Goal: Information Seeking & Learning: Understand process/instructions

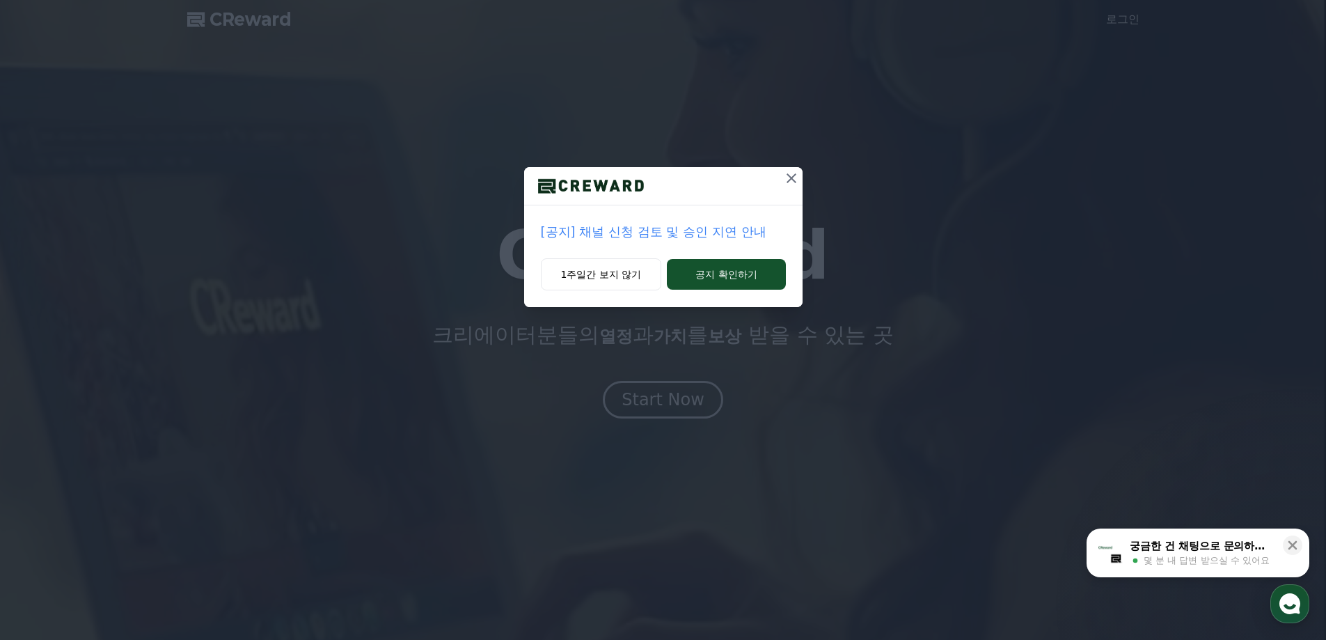
click at [691, 233] on p "[공지] 채널 신청 검토 및 승인 지연 안내" at bounding box center [663, 231] width 245 height 19
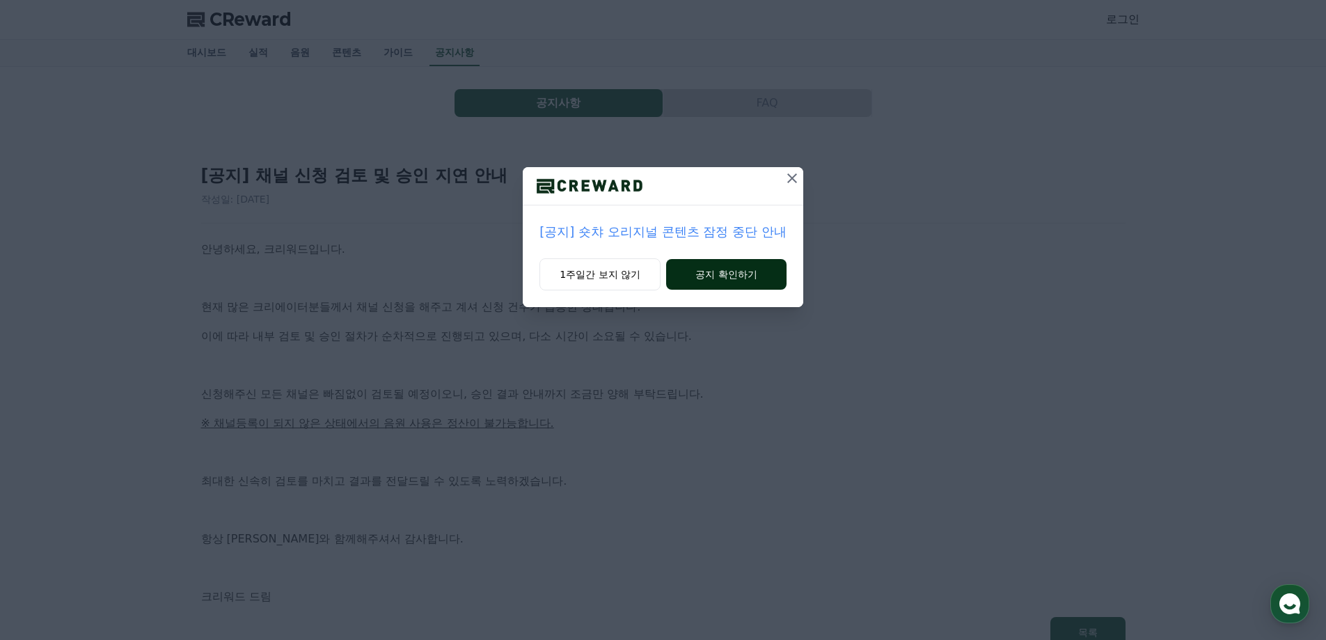
drag, startPoint x: 791, startPoint y: 179, endPoint x: 754, endPoint y: 259, distance: 88.4
click at [754, 259] on div "[공지] 숏챠 오리지널 콘텐츠 잠정 중단 안내 1주일간 보지 않기 공지 확인하기" at bounding box center [663, 237] width 280 height 140
click at [751, 263] on button "공지 확인하기" at bounding box center [726, 274] width 120 height 31
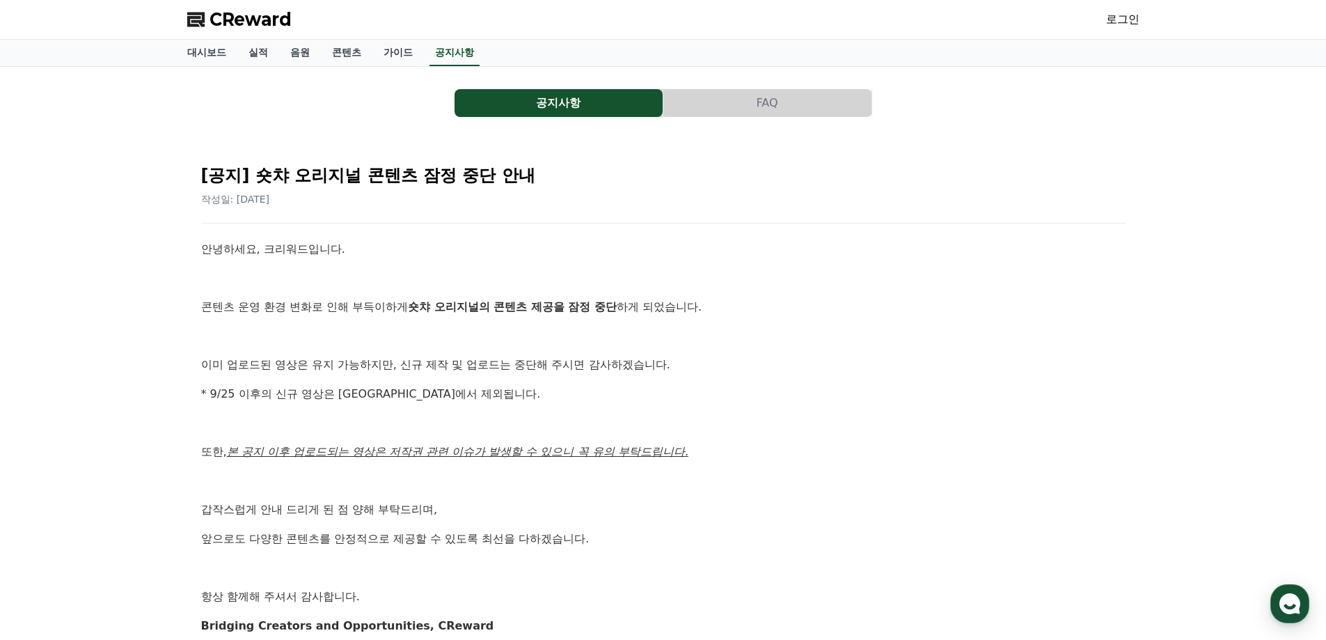
click at [733, 107] on button "FAQ" at bounding box center [767, 103] width 208 height 28
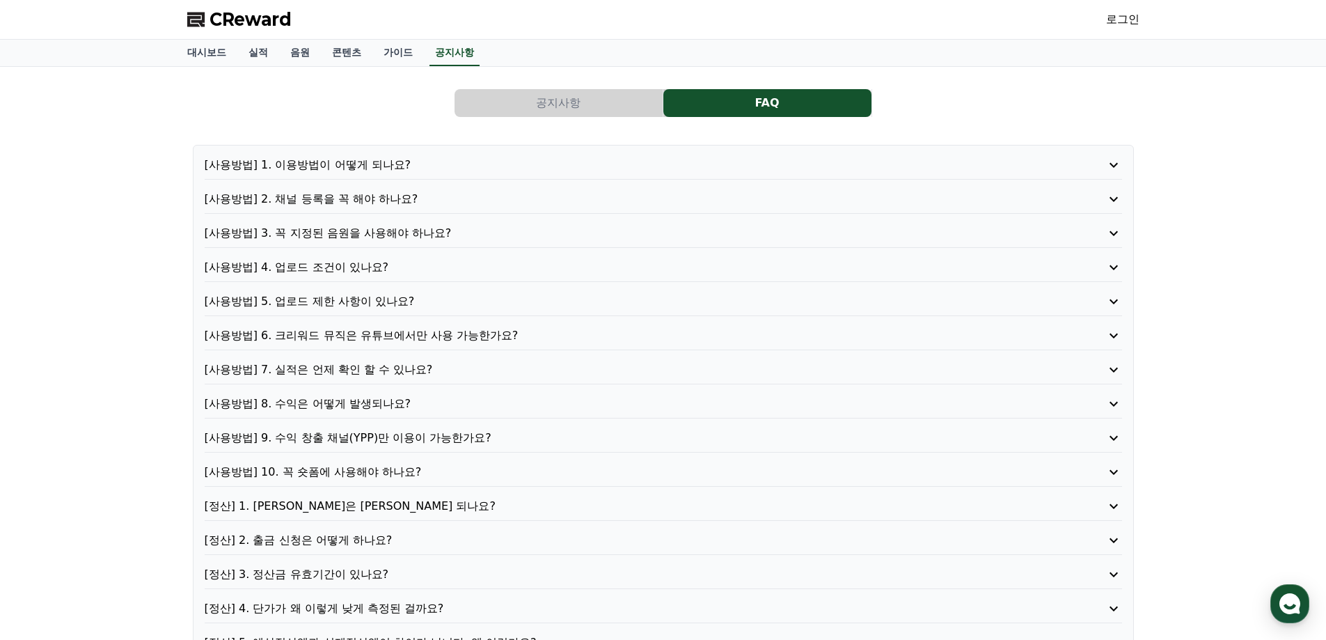
click at [617, 112] on button "공지사항" at bounding box center [559, 103] width 208 height 28
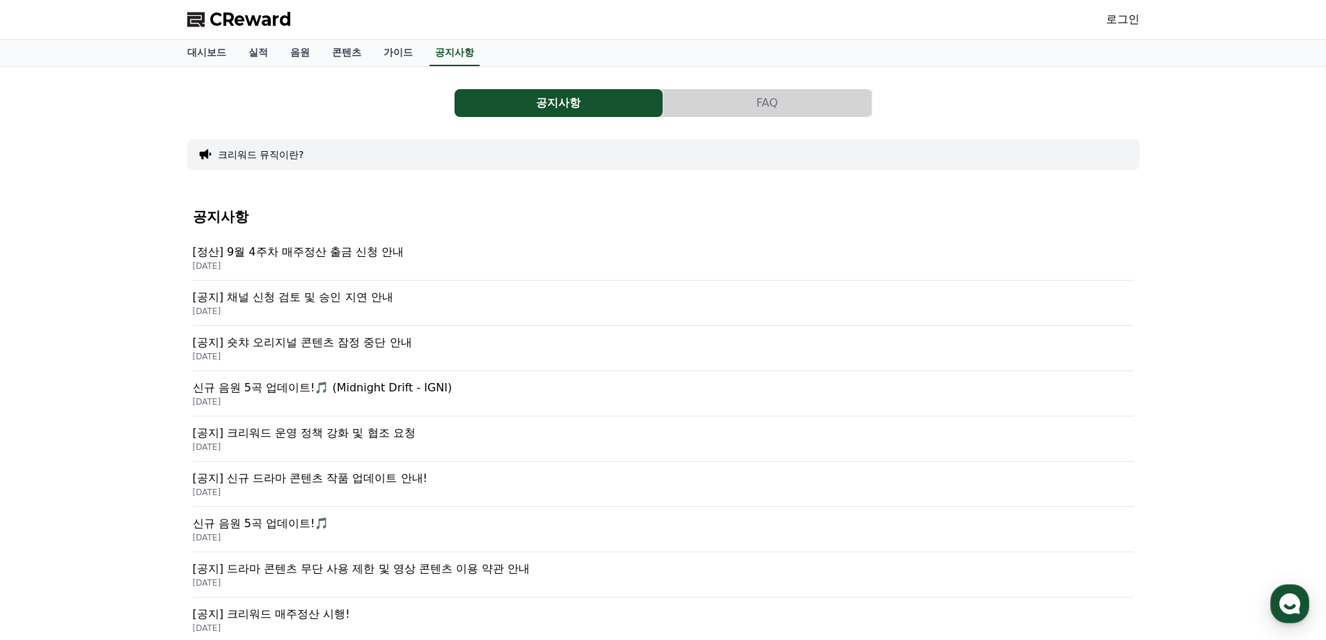
click at [727, 107] on button "FAQ" at bounding box center [767, 103] width 208 height 28
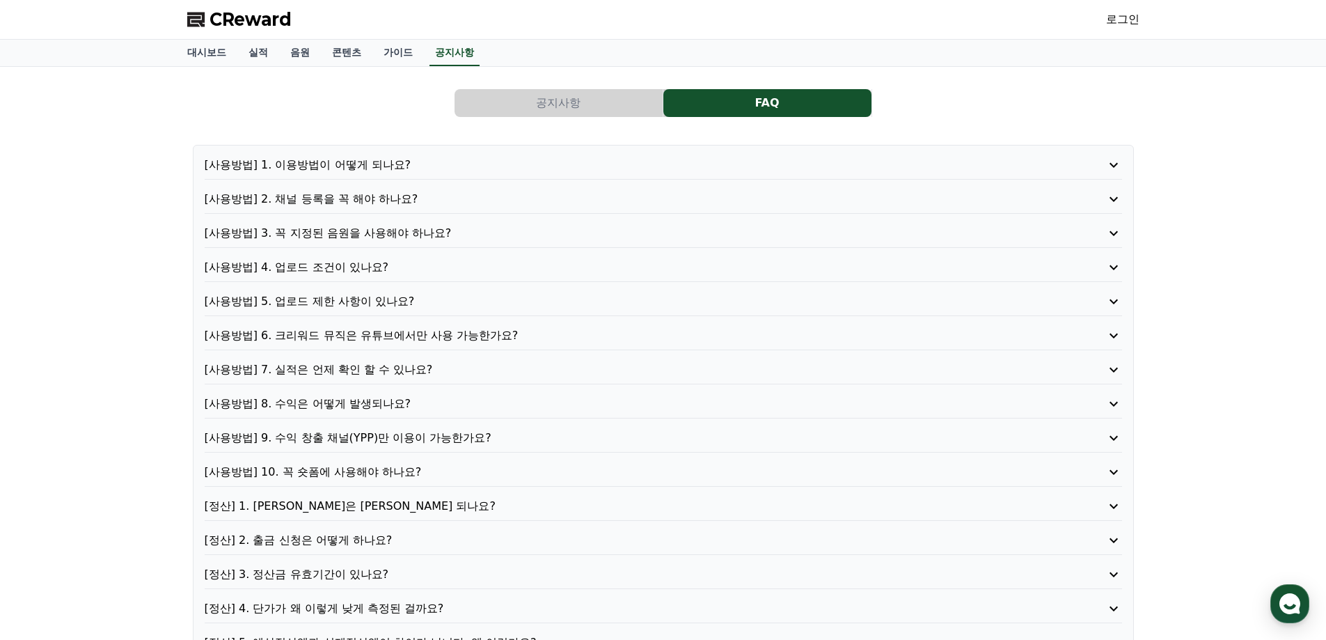
click at [402, 188] on div "[사용방법] 1. 이용방법이 어떻게 되나요? [사용방법] 2. 채널 등록을 꼭 해야 하나요? [사용방법] 3. 꼭 지정된 음원을 사용해야 하나…" at bounding box center [663, 404] width 941 height 518
click at [390, 165] on p "[사용방법] 1. 이용방법이 어떻게 되나요?" at bounding box center [627, 165] width 844 height 17
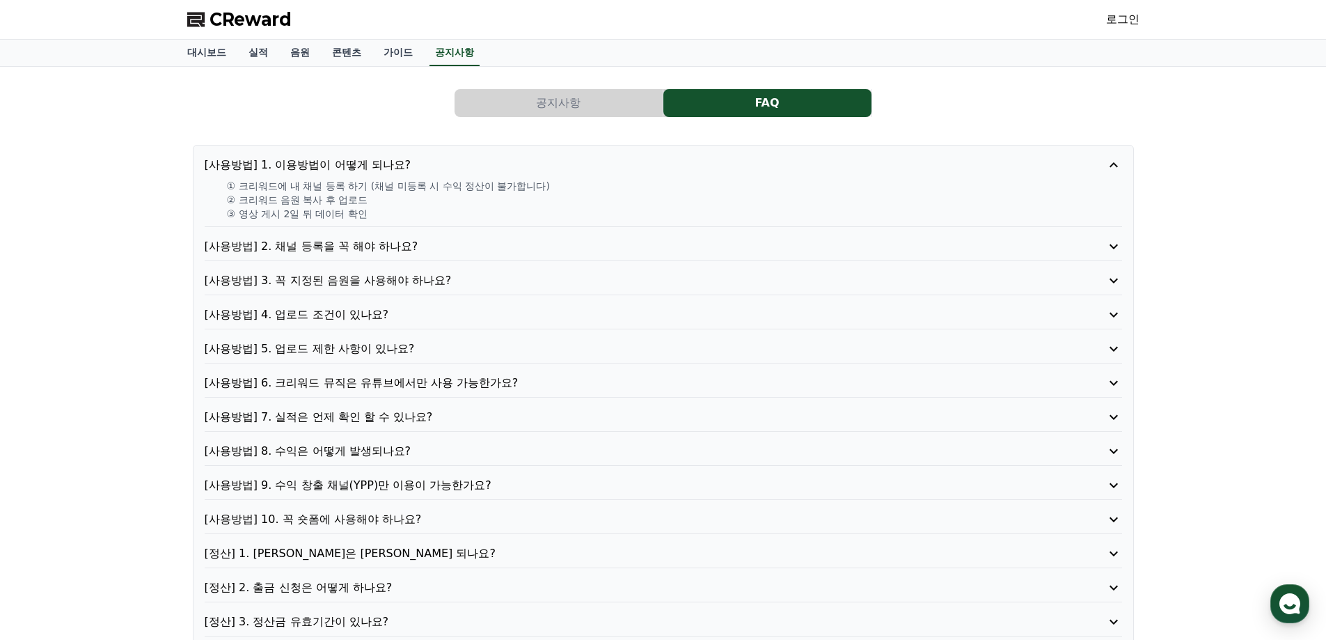
click at [387, 246] on p "[사용방법] 2. 채널 등록을 꼭 해야 하나요?" at bounding box center [627, 246] width 844 height 17
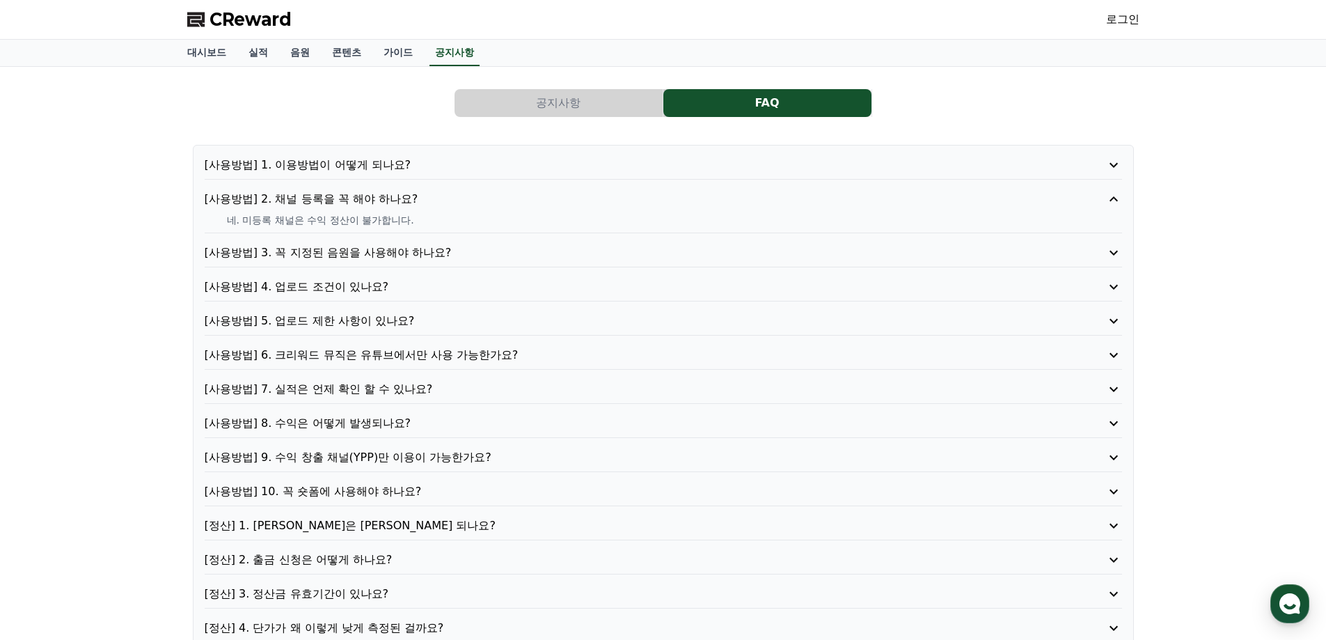
click at [372, 168] on p "[사용방법] 1. 이용방법이 어떻게 되나요?" at bounding box center [627, 165] width 844 height 17
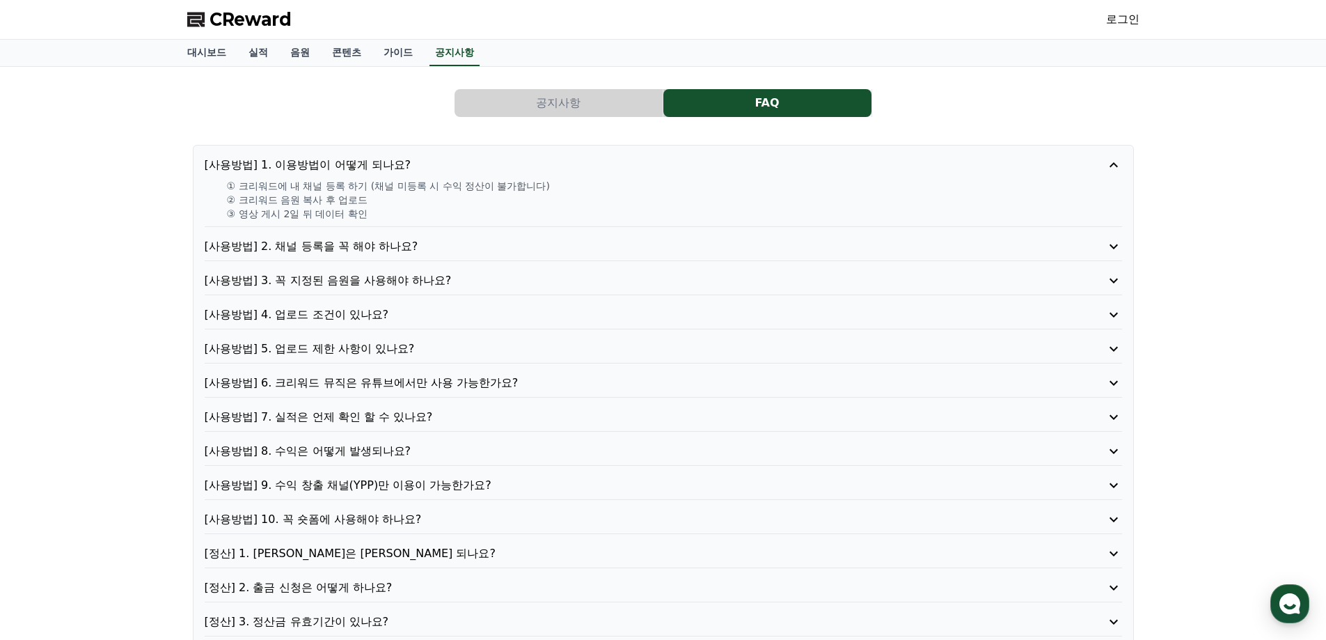
click at [386, 246] on p "[사용방법] 2. 채널 등록을 꼭 해야 하나요?" at bounding box center [627, 246] width 844 height 17
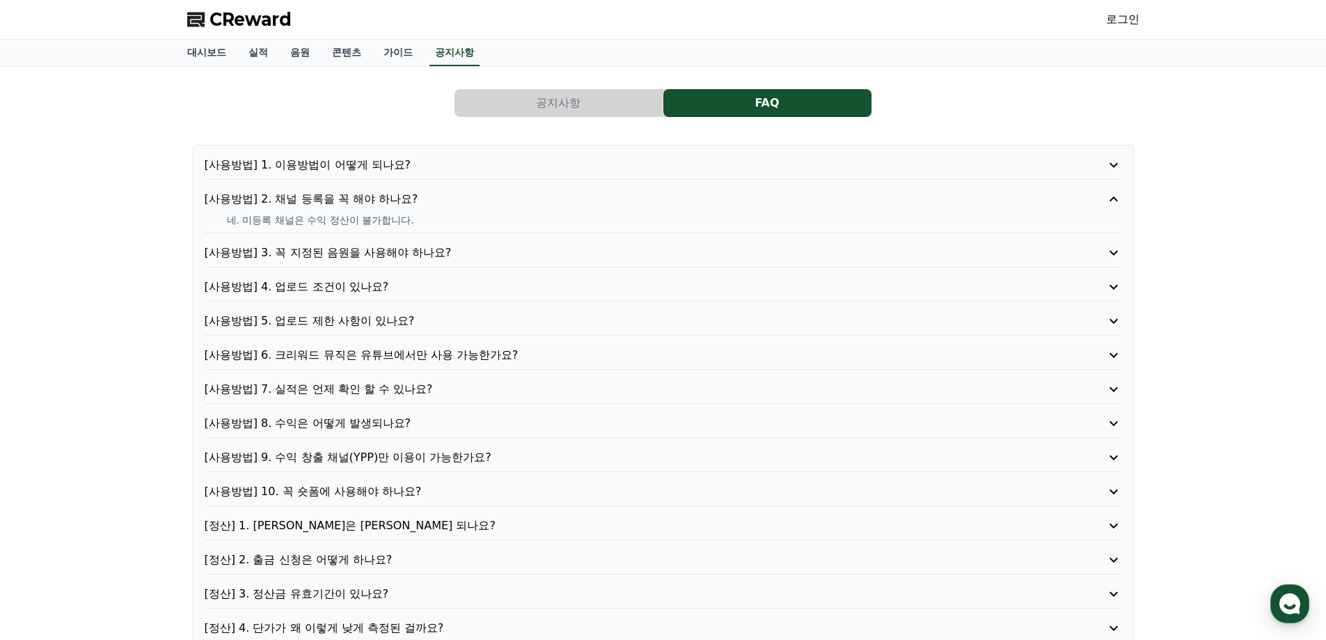
click at [416, 253] on p "[사용방법] 3. 꼭 지정된 음원을 사용해야 하나요?" at bounding box center [627, 252] width 844 height 17
click at [372, 288] on p "[사용방법] 4. 업로드 조건이 있나요?" at bounding box center [627, 286] width 844 height 17
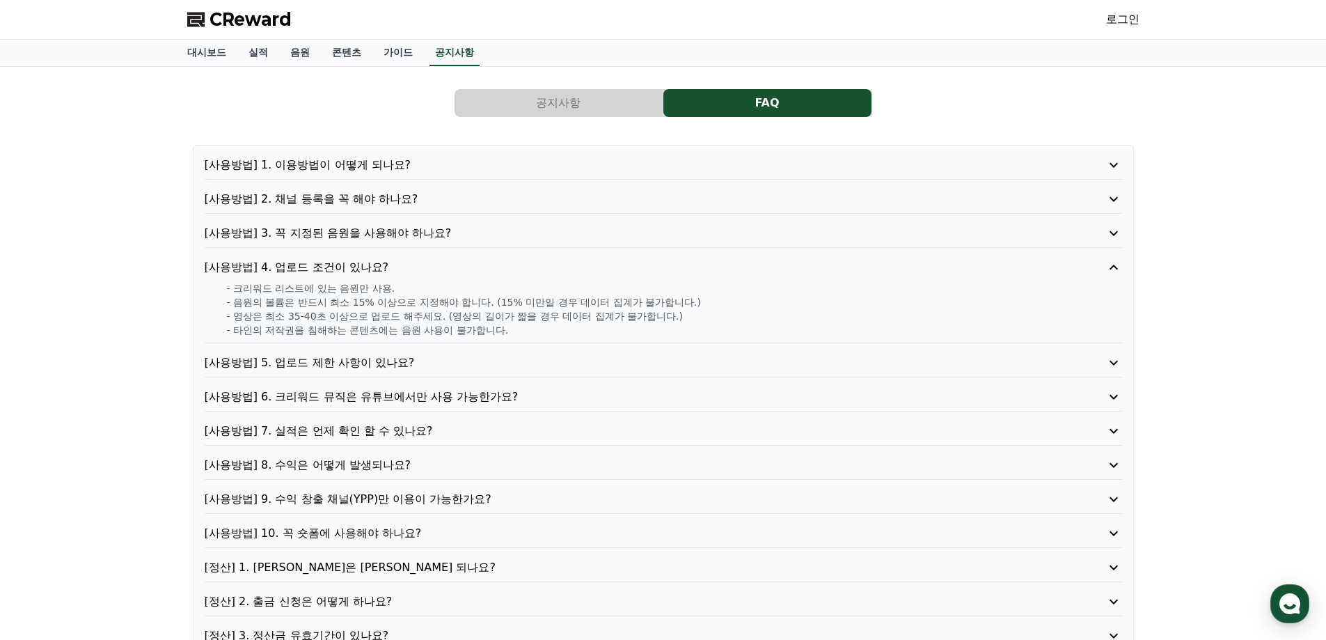
click at [517, 407] on div "[사용방법] 6. 크리워드 뮤직은 유튜브에서만 사용 가능한가요?" at bounding box center [663, 399] width 917 height 23
click at [518, 401] on p "[사용방법] 6. 크리워드 뮤직은 유튜브에서만 사용 가능한가요?" at bounding box center [627, 396] width 844 height 17
